Goal: Information Seeking & Learning: Check status

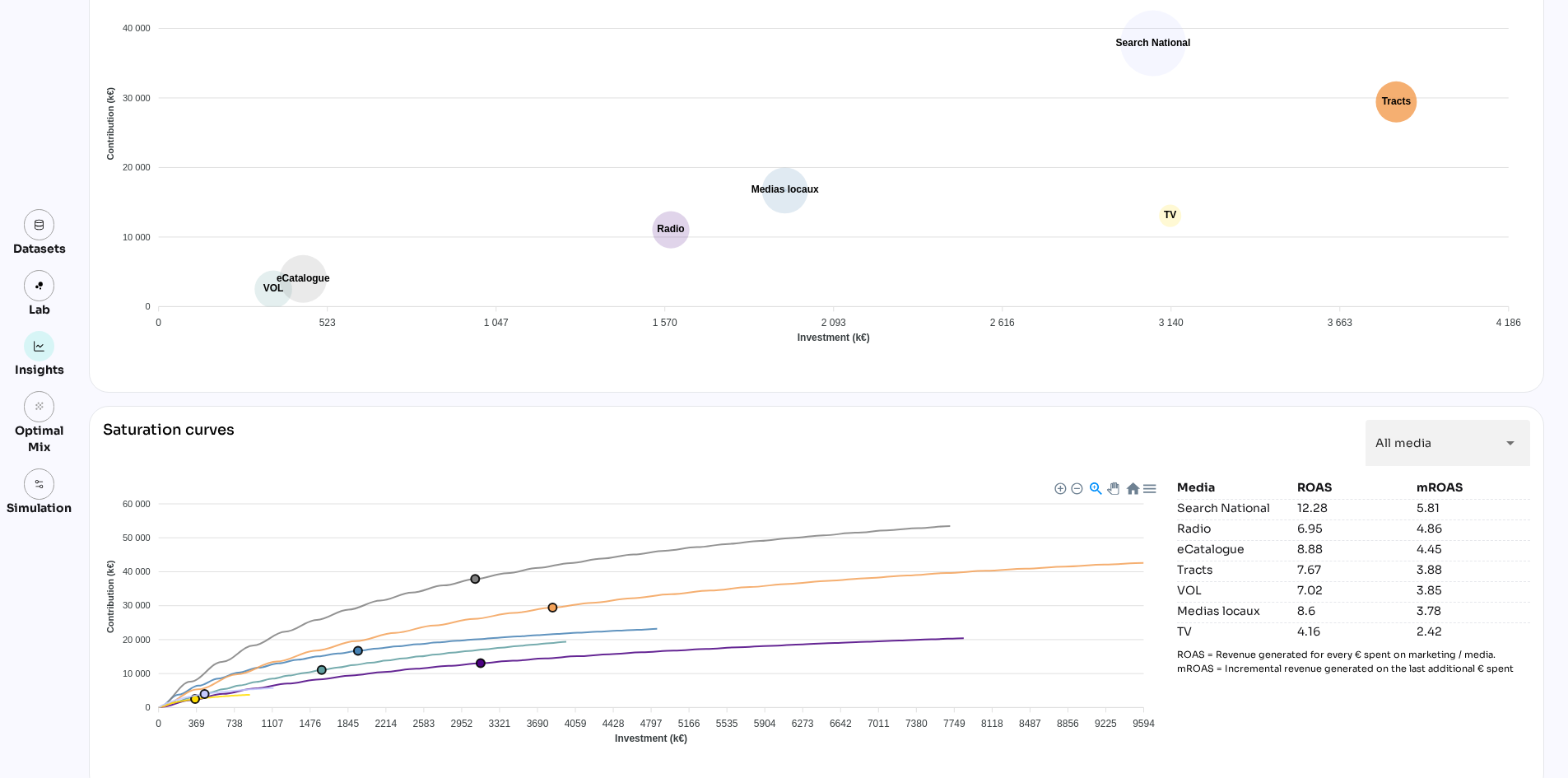
scroll to position [1189, 0]
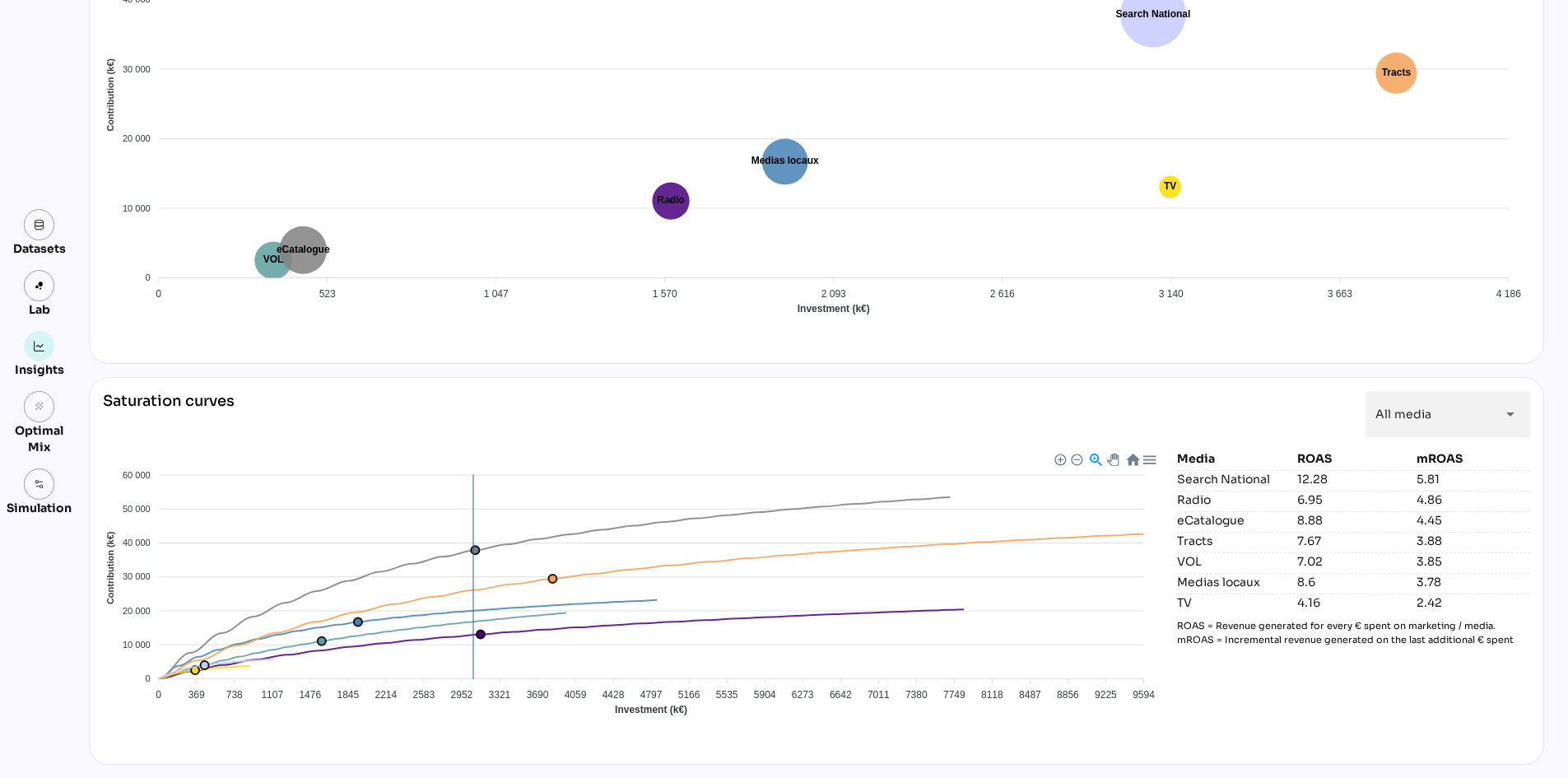
click at [468, 550] on foreignobject "Medias locaux Radio Search National TV Tracts VOL eCatalogue" at bounding box center [633, 594] width 1061 height 288
click at [473, 550] on foreignobject "Medias locaux Radio Search National TV Tracts VOL eCatalogue" at bounding box center [633, 594] width 1061 height 288
click at [1284, 731] on div "Media ROAS mROAS Search National 12.28 5.81 Radio 6.95 4.86 eCatalogue 8.88 4.4…" at bounding box center [1353, 600] width 353 height 301
click at [640, 457] on foreignobject "Medias locaux Radio Search National TV Tracts VOL eCatalogue" at bounding box center [633, 594] width 1061 height 288
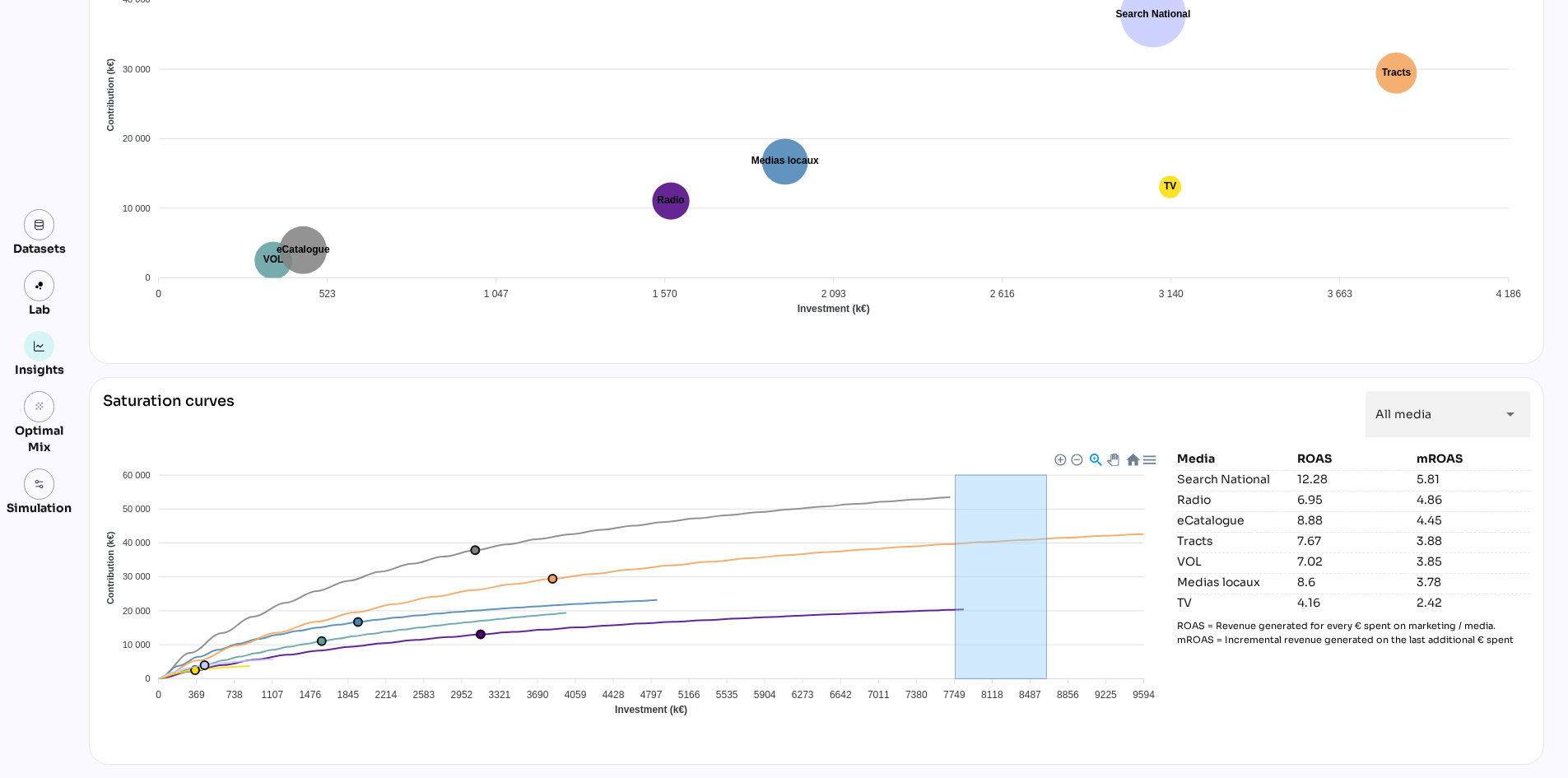
drag, startPoint x: 1024, startPoint y: 580, endPoint x: 1040, endPoint y: 580, distance: 16.0
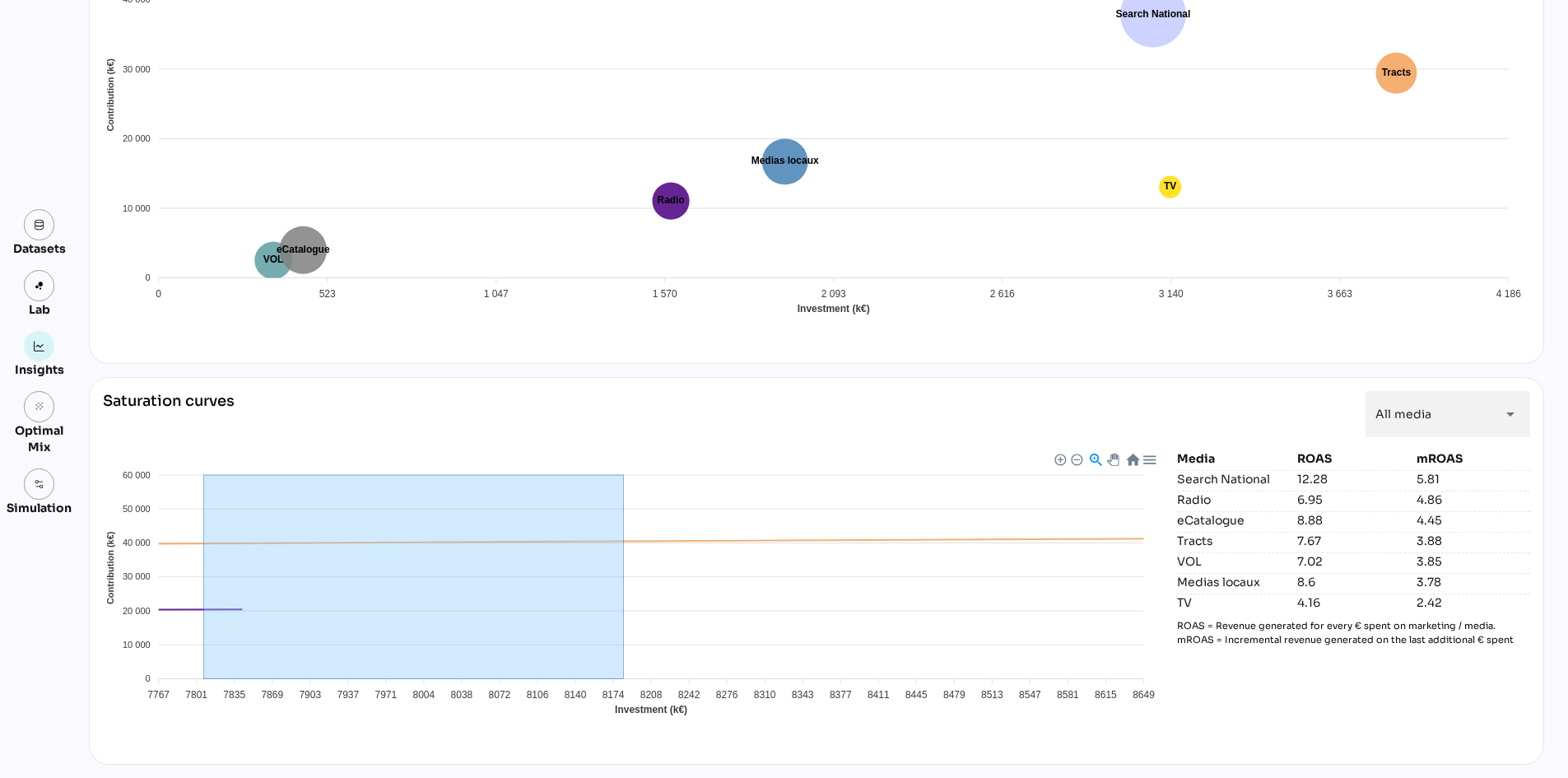
drag, startPoint x: 259, startPoint y: 634, endPoint x: 179, endPoint y: 633, distance: 80.0
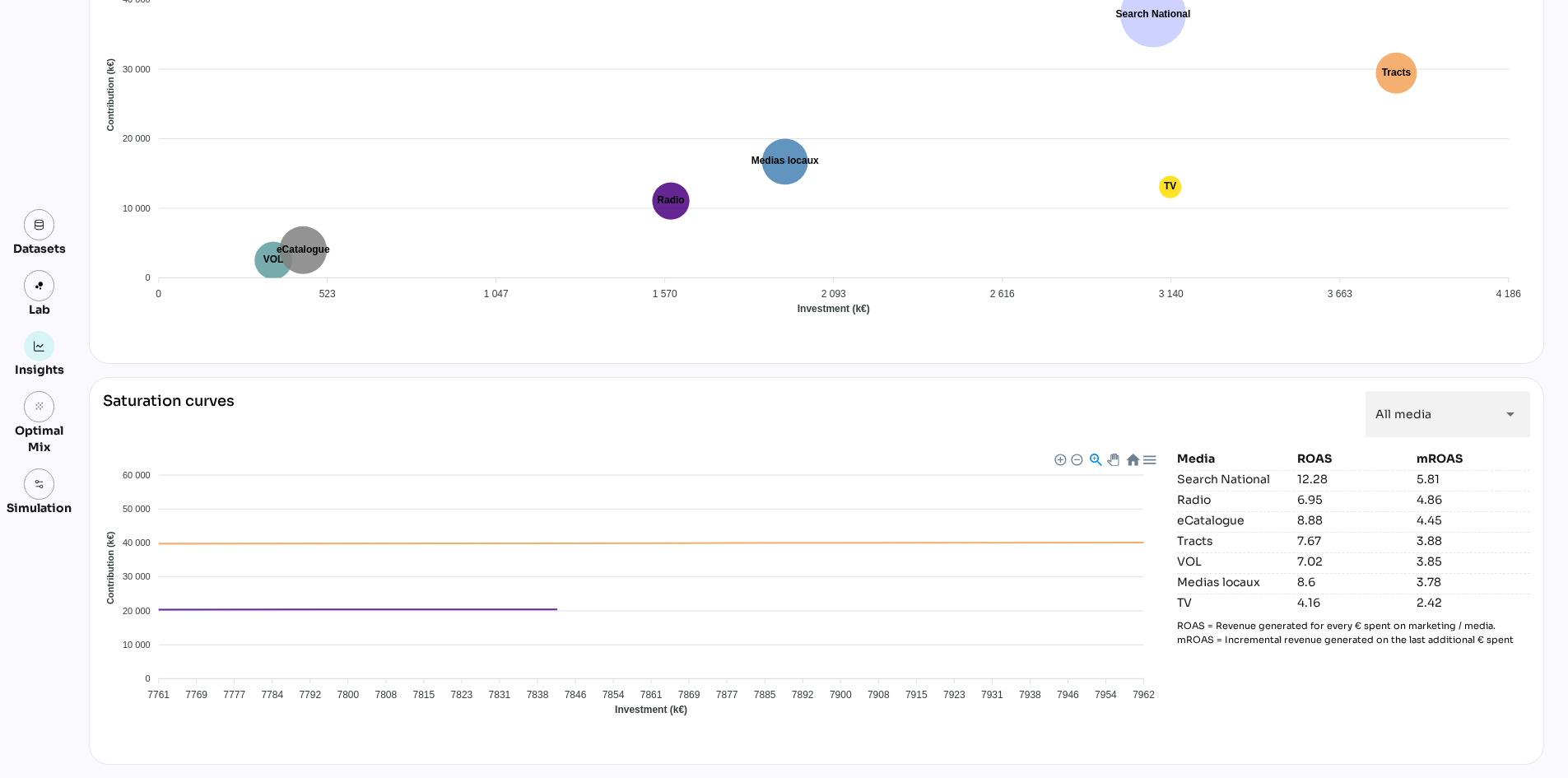
drag, startPoint x: 577, startPoint y: 591, endPoint x: 0, endPoint y: 605, distance: 577.2
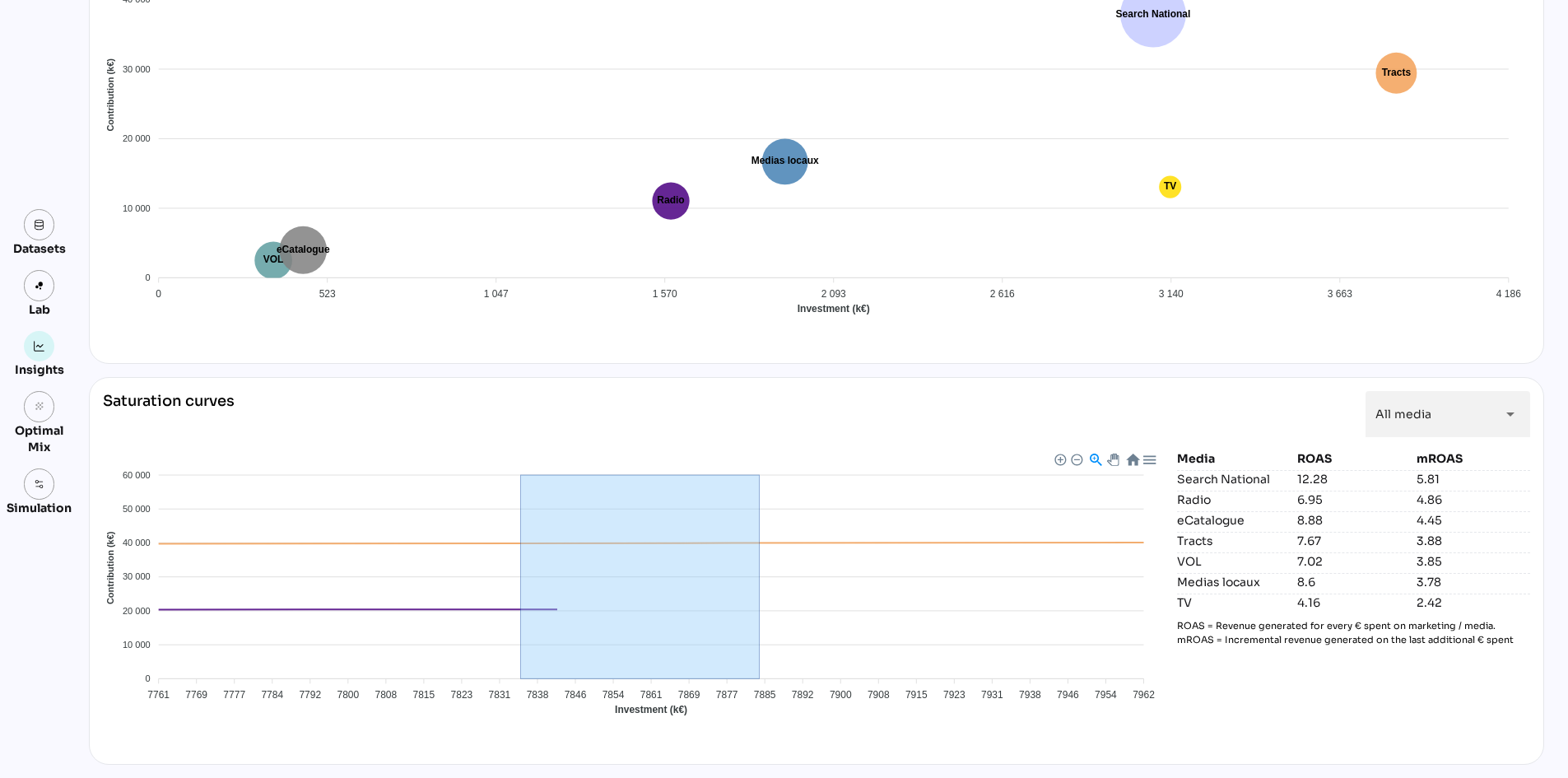
drag, startPoint x: 514, startPoint y: 601, endPoint x: 86, endPoint y: 605, distance: 428.0
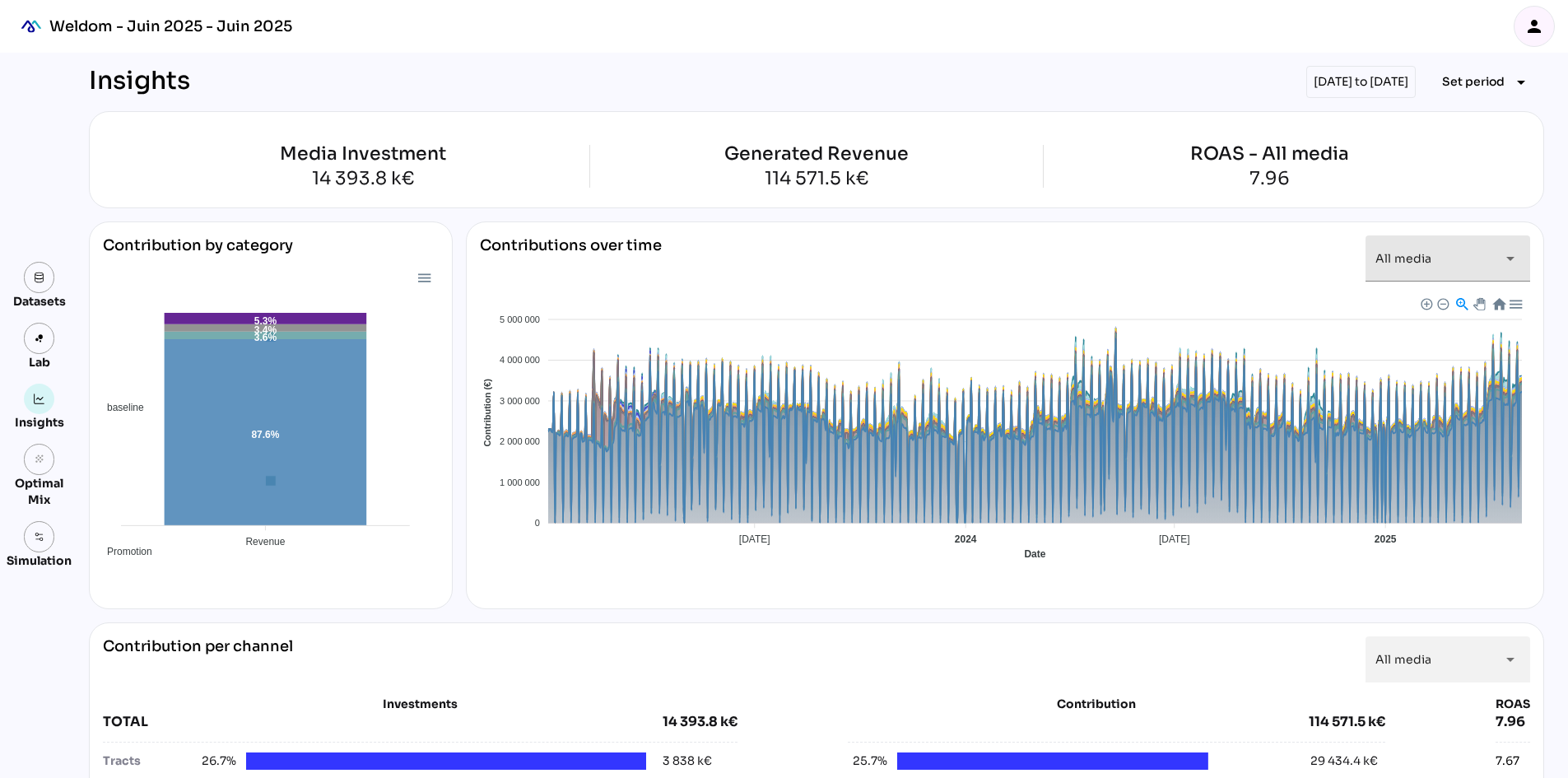
click at [1454, 258] on div "All media *********" at bounding box center [1433, 258] width 115 height 46
drag, startPoint x: 1428, startPoint y: 138, endPoint x: 1414, endPoint y: 129, distance: 16.6
click at [1424, 135] on div "Media Investment 14 393.8 k€ Generated Revenue 114 571.5 k€ ROAS - All media 7.…" at bounding box center [816, 159] width 1455 height 97
click at [1363, 75] on div "[DATE] to [DATE]" at bounding box center [1361, 82] width 109 height 32
click at [1458, 81] on span "Set period" at bounding box center [1473, 82] width 63 height 20
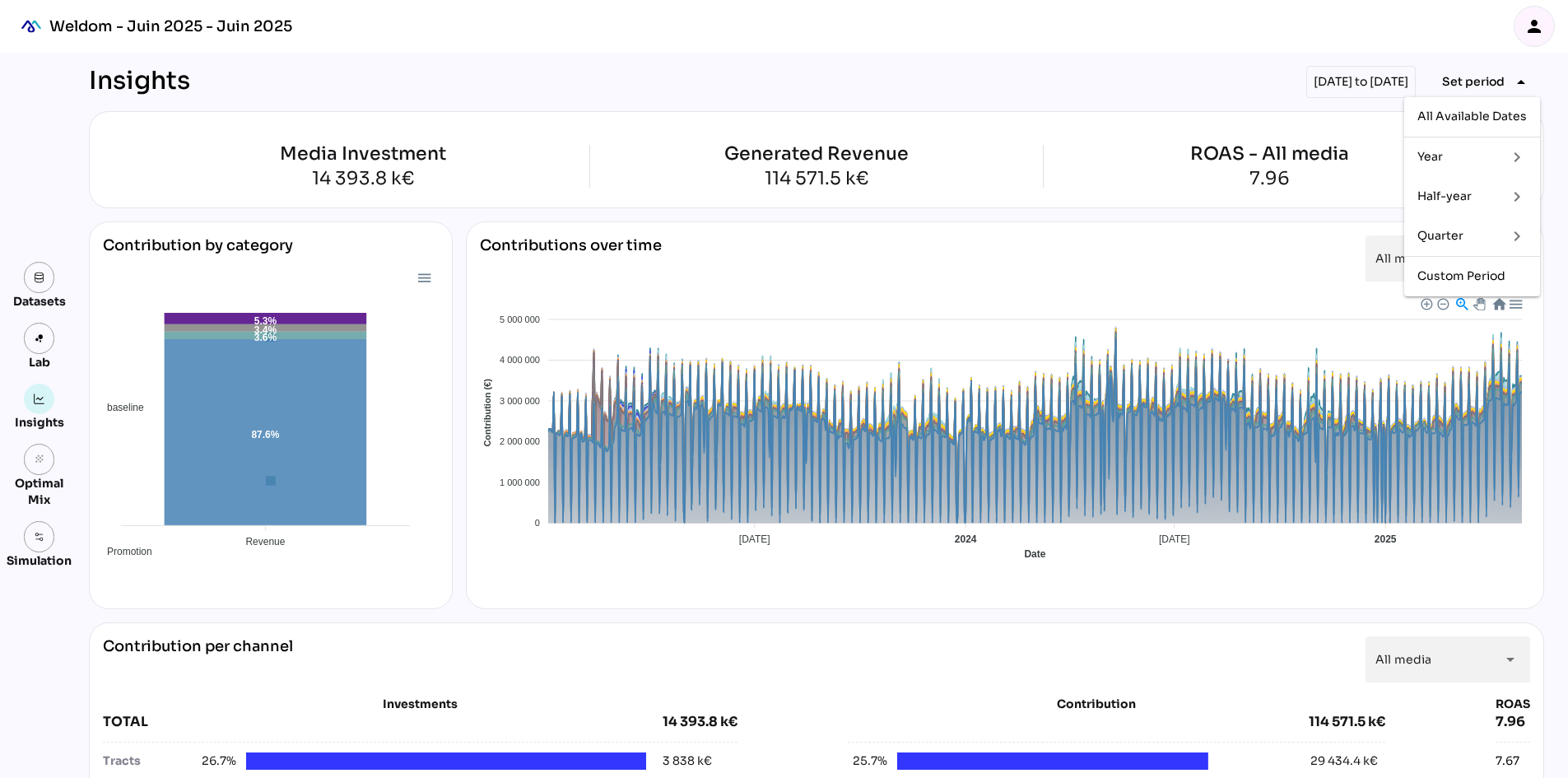
click at [1438, 154] on div "Year" at bounding box center [1456, 156] width 77 height 14
click at [1391, 203] on div "2024" at bounding box center [1376, 196] width 57 height 39
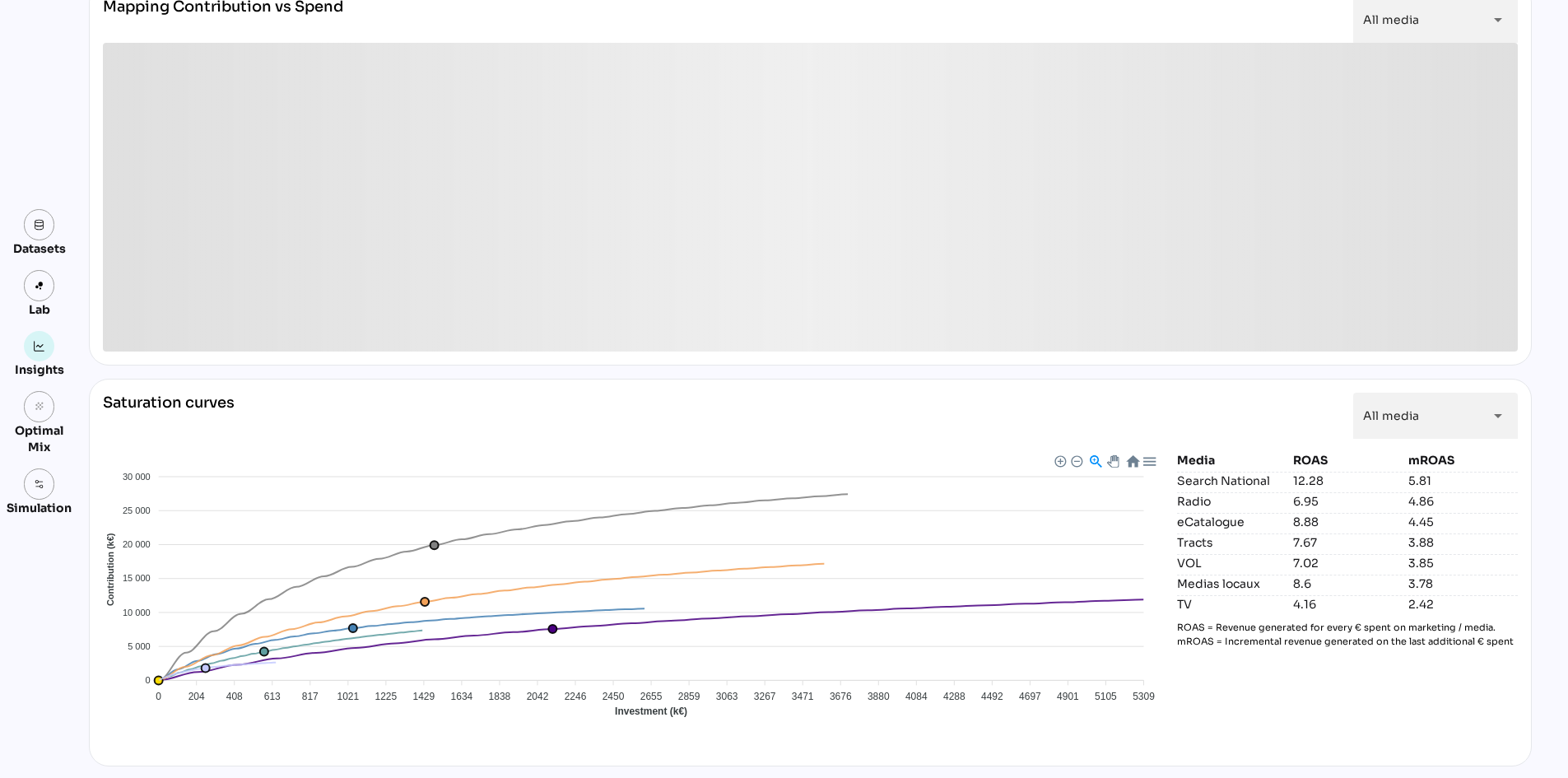
scroll to position [1102, 0]
click at [1088, 459] on div at bounding box center [1095, 458] width 14 height 14
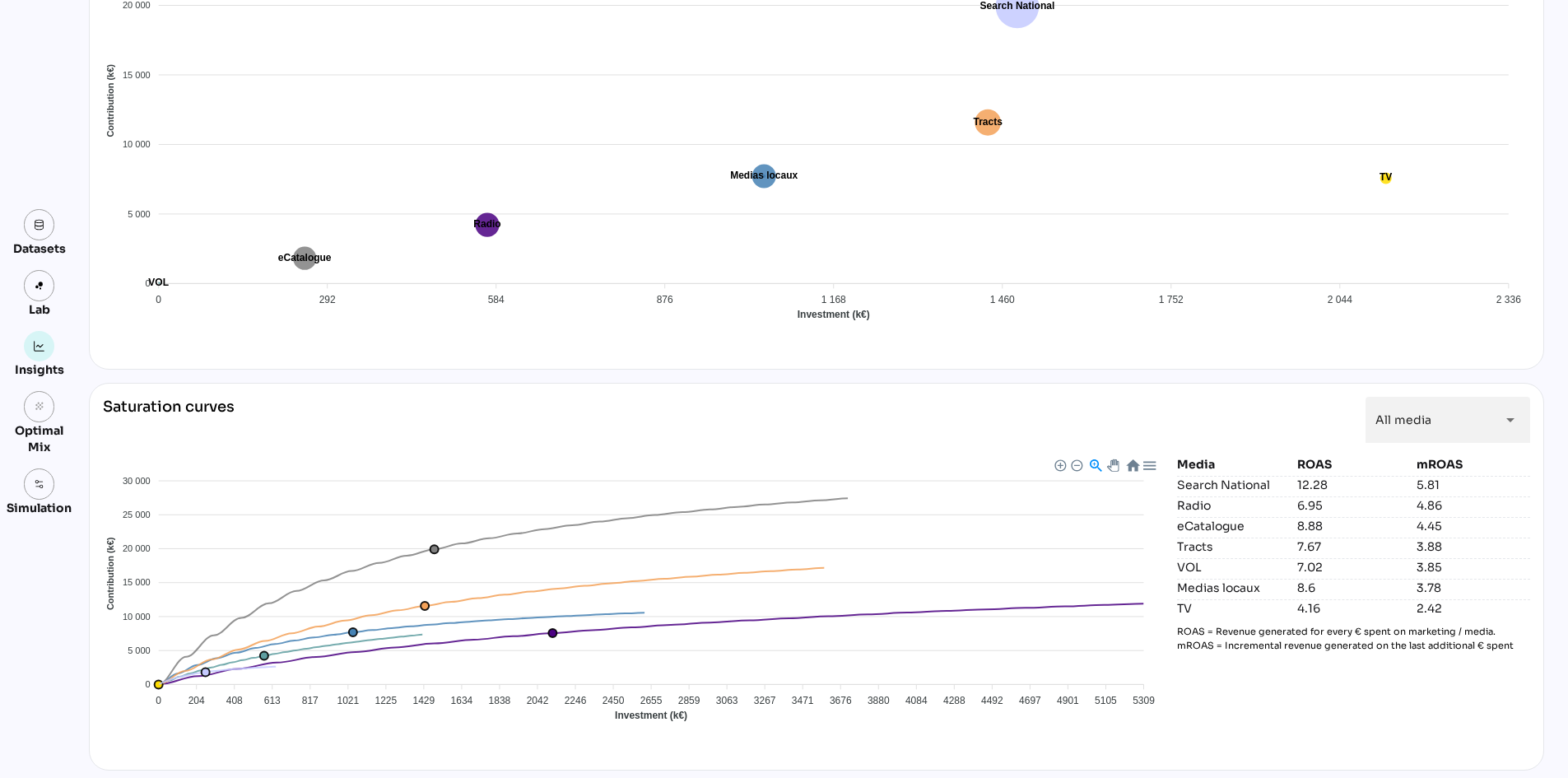
scroll to position [1189, 0]
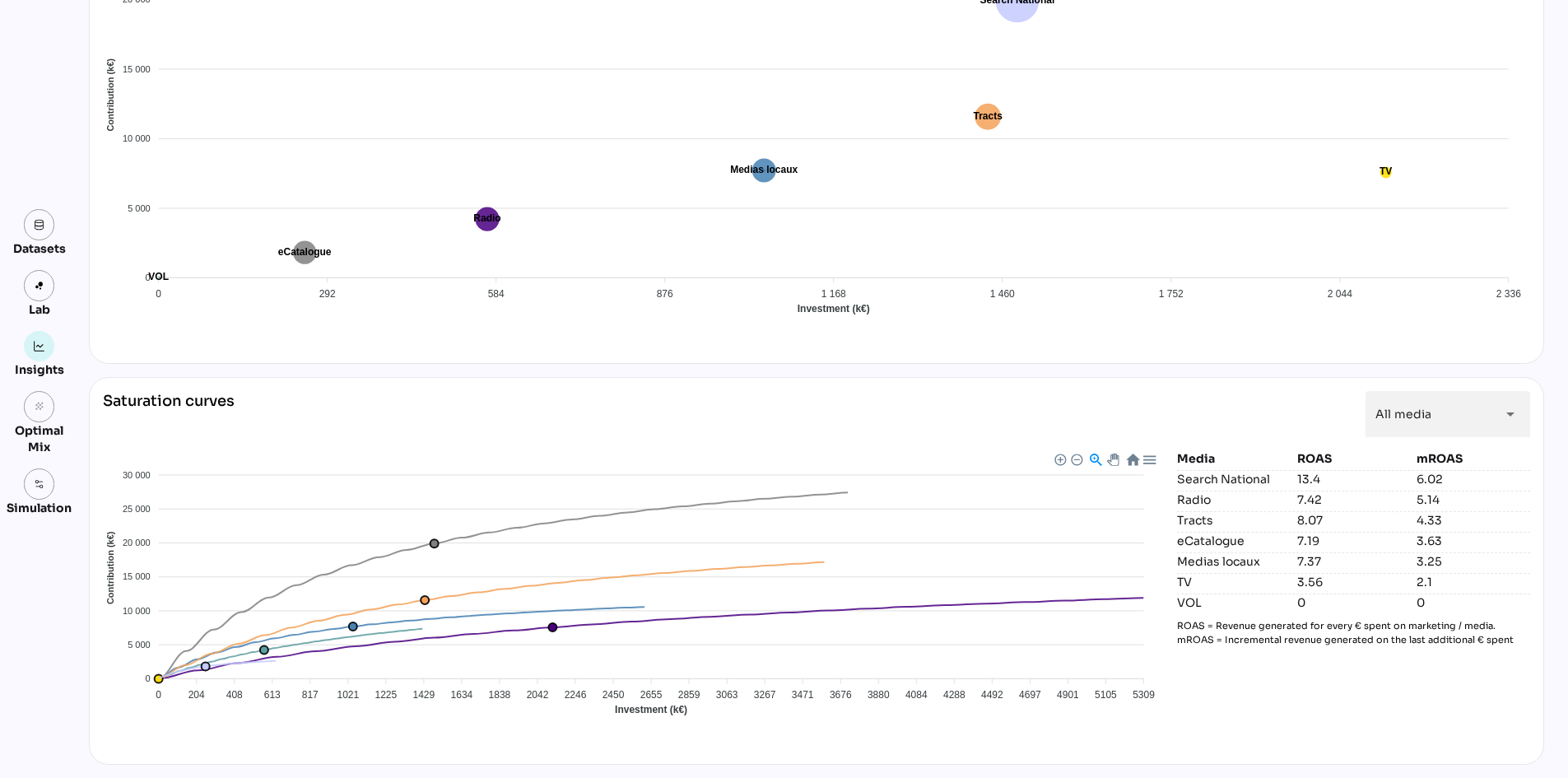
click at [1054, 455] on div at bounding box center [1060, 458] width 12 height 12
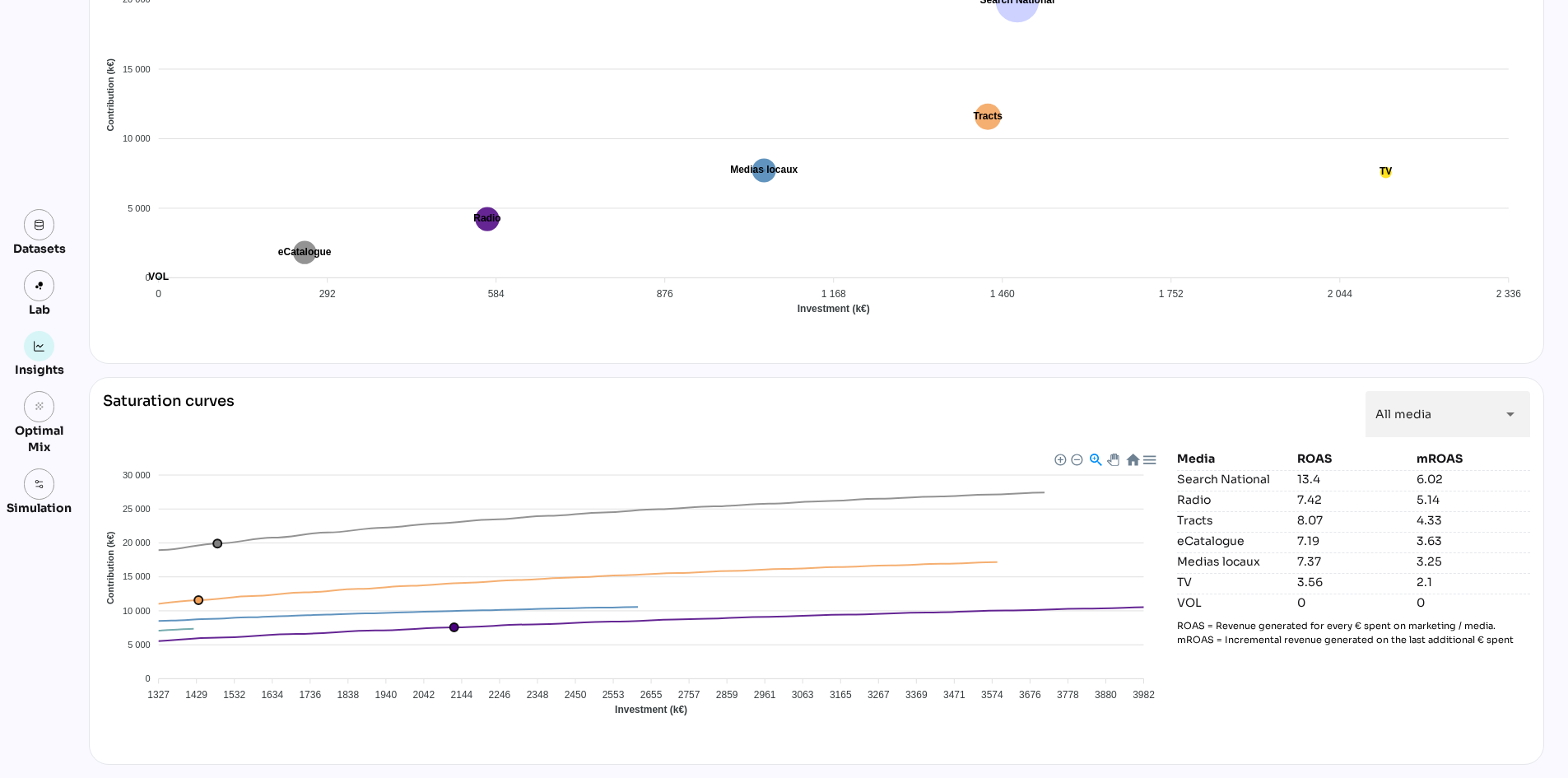
click at [1072, 460] on div at bounding box center [1076, 458] width 12 height 12
